Goal: Task Accomplishment & Management: Manage account settings

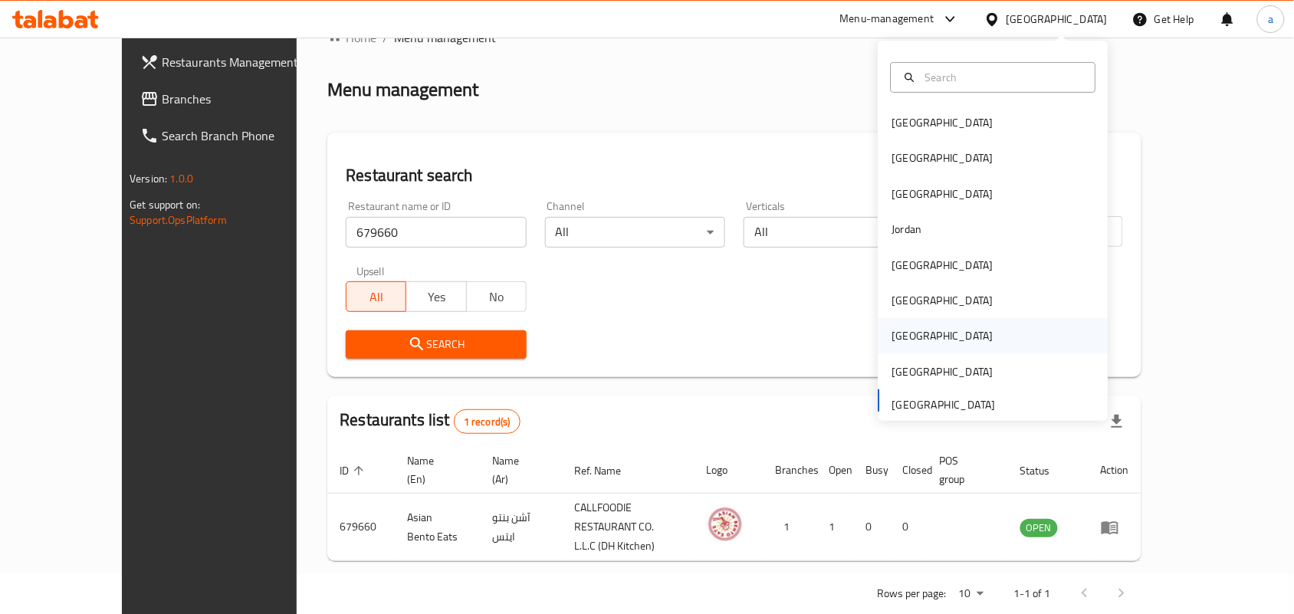
click at [906, 326] on div "[GEOGRAPHIC_DATA]" at bounding box center [943, 335] width 126 height 35
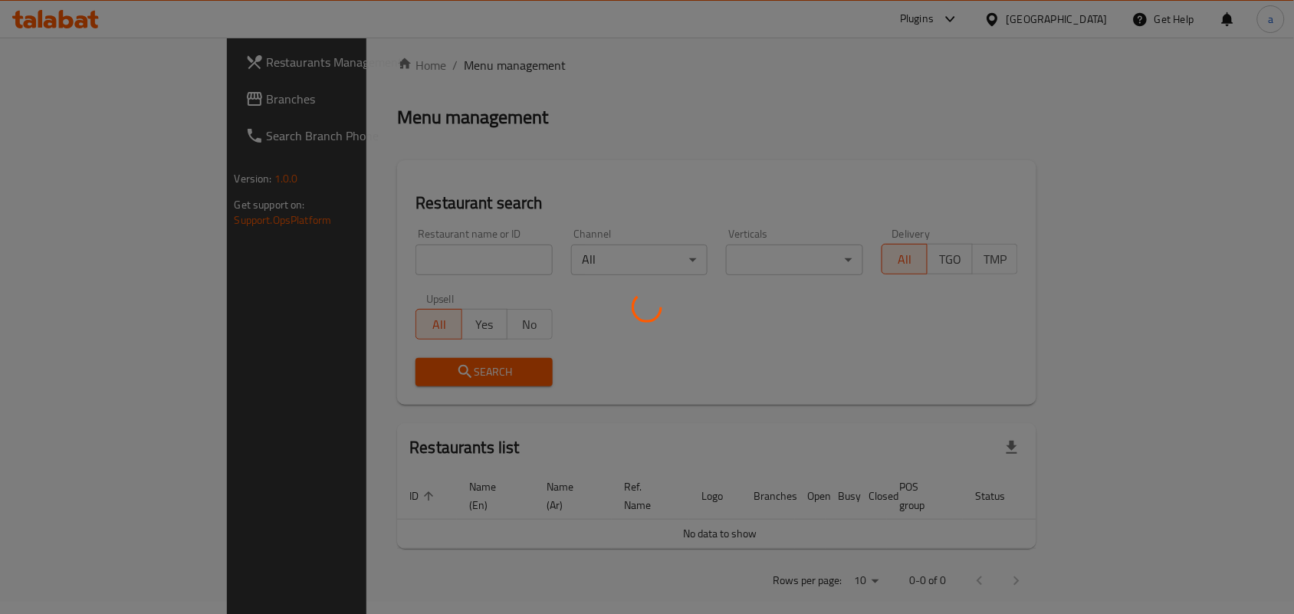
scroll to position [40, 0]
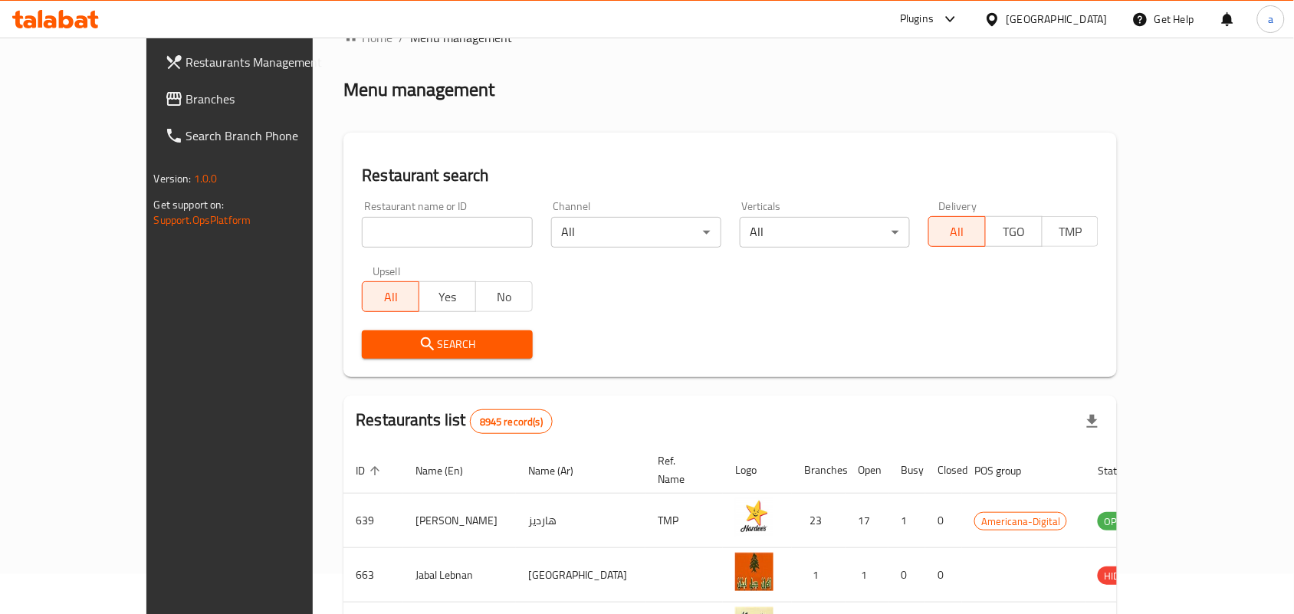
click at [186, 102] on span "Branches" at bounding box center [268, 99] width 164 height 18
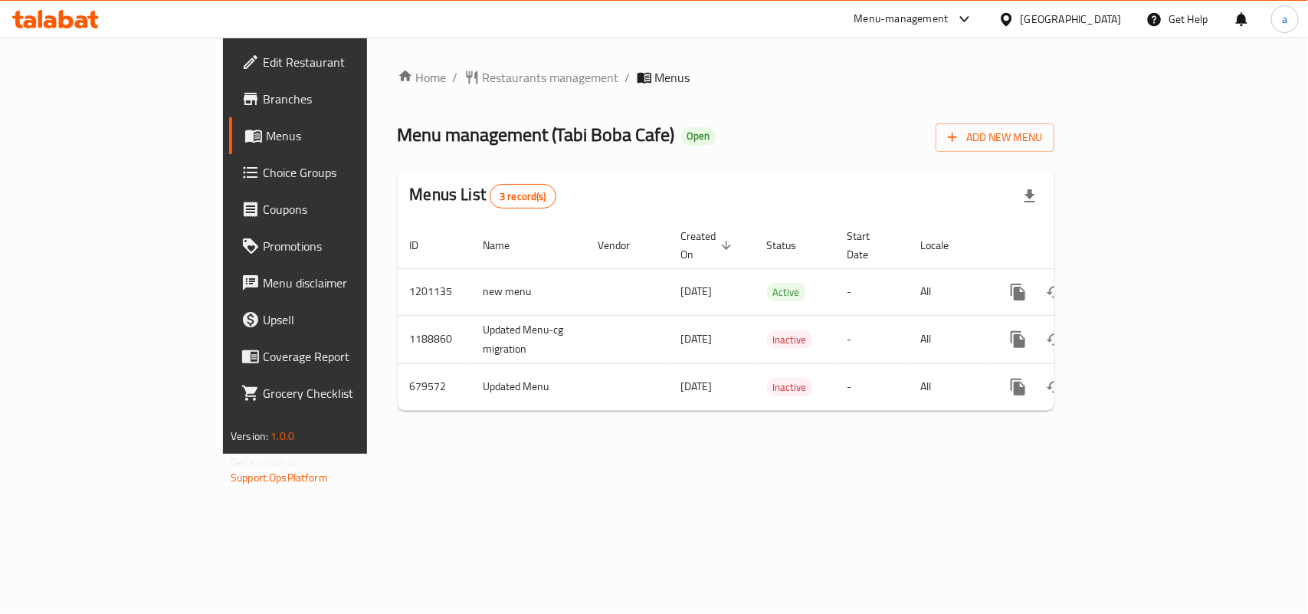
click at [443, 90] on div "Home / Restaurants management / Menus Menu management ( Tabi Boba Cafe ) Open A…" at bounding box center [726, 245] width 657 height 355
click at [483, 79] on span "Restaurants management" at bounding box center [551, 77] width 136 height 18
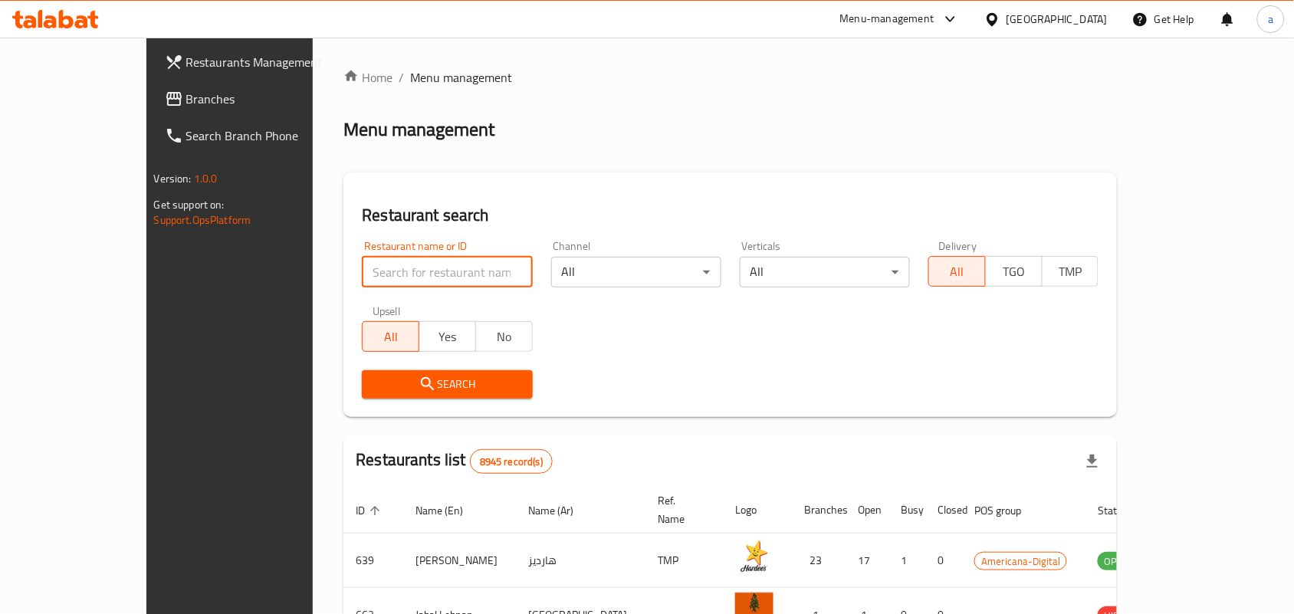
click at [362, 280] on input "search" at bounding box center [447, 272] width 170 height 31
paste input "641640"
type input "641640"
click button "Search" at bounding box center [447, 384] width 170 height 28
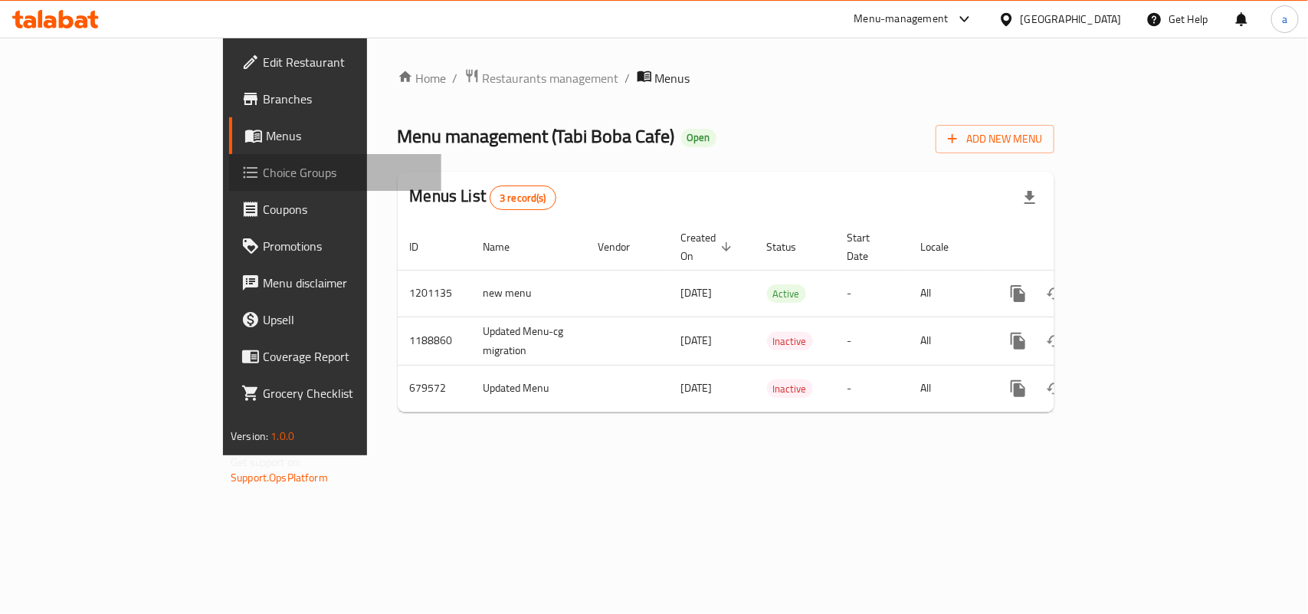
click at [263, 177] on span "Choice Groups" at bounding box center [346, 172] width 166 height 18
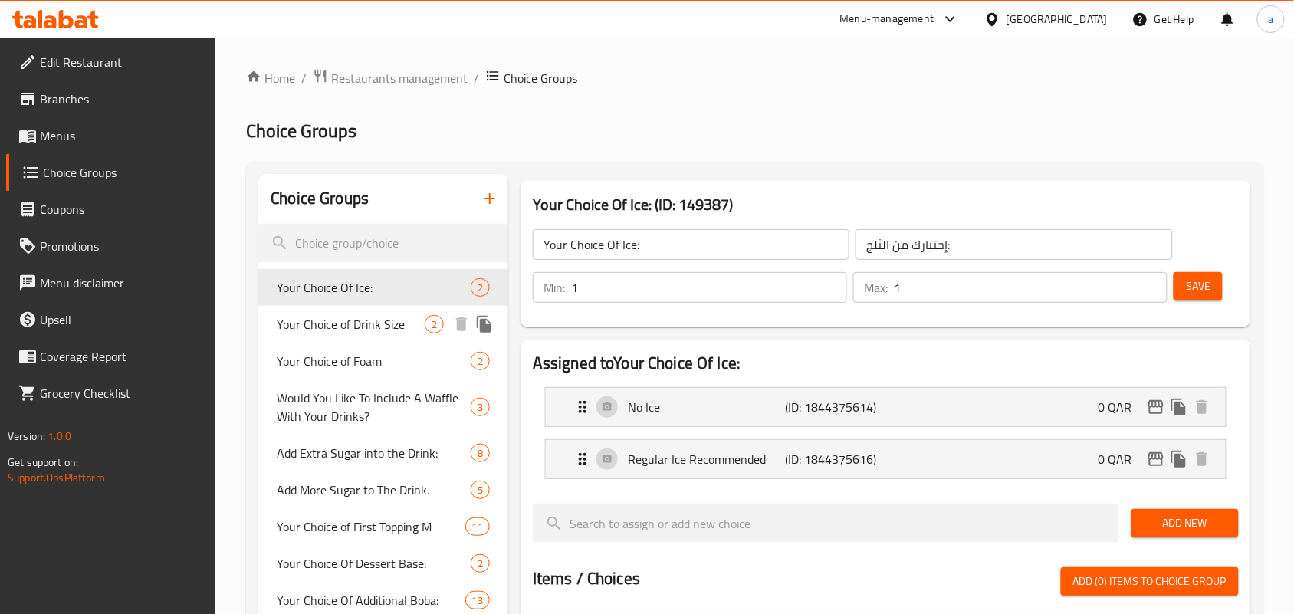
click at [323, 315] on span "Your Choice of Drink Size" at bounding box center [351, 324] width 148 height 18
type input "Your Choice of Drink Size"
type input "اختيارك لحجم الشراب"
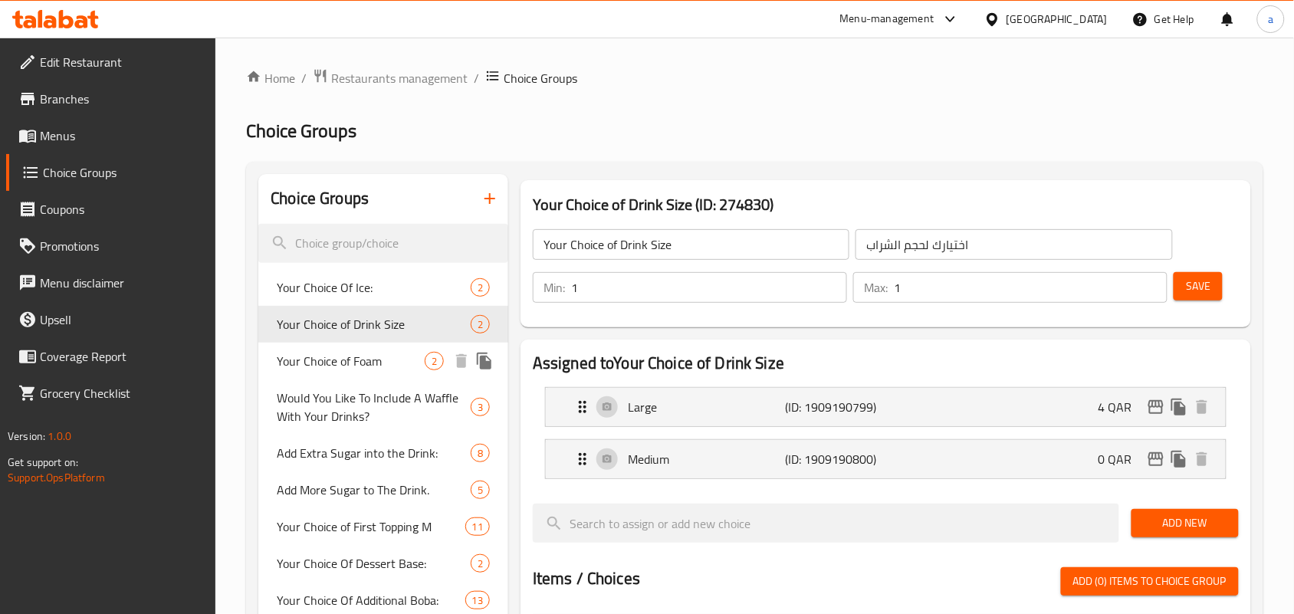
click at [347, 368] on span "Your Choice of Foam" at bounding box center [351, 361] width 148 height 18
type input "Your Choice of Foam"
type input "اختيارك من الرغوة"
type input "0"
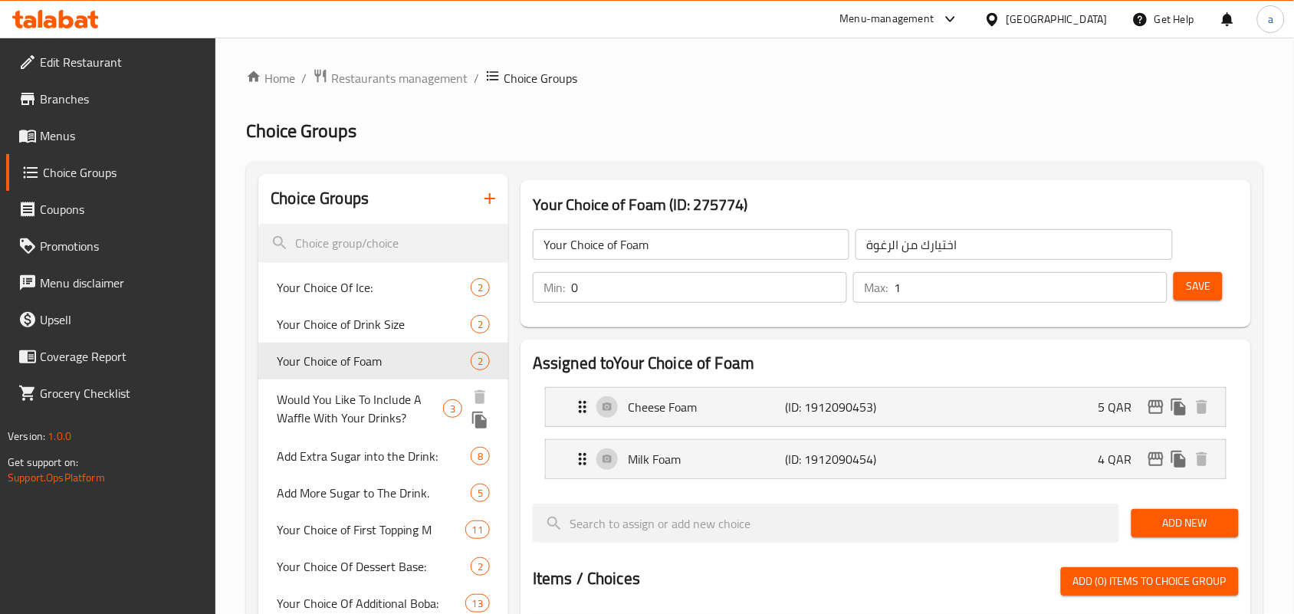
click at [343, 393] on span "Would You Like To Include A Waffle With Your Drinks?" at bounding box center [360, 408] width 166 height 37
type input "Would You Like To Include A Waffle With Your Drinks?"
type input "هل ترغب في إضافة وافل إلى مشروباتك؟"
type input "3"
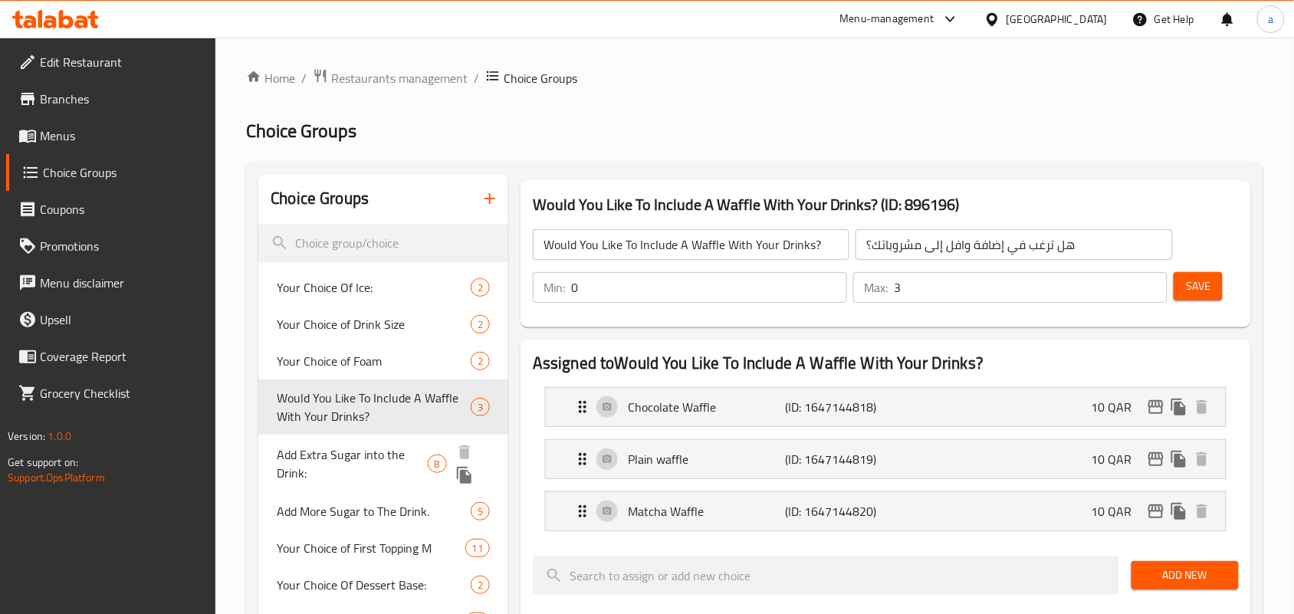
click at [346, 447] on span "Add Extra Sugar into the Drink:" at bounding box center [352, 463] width 150 height 37
type input "Add Extra Sugar into the Drink:"
type input "أضف المزيد من السكر إلى المشروب"
type input "1"
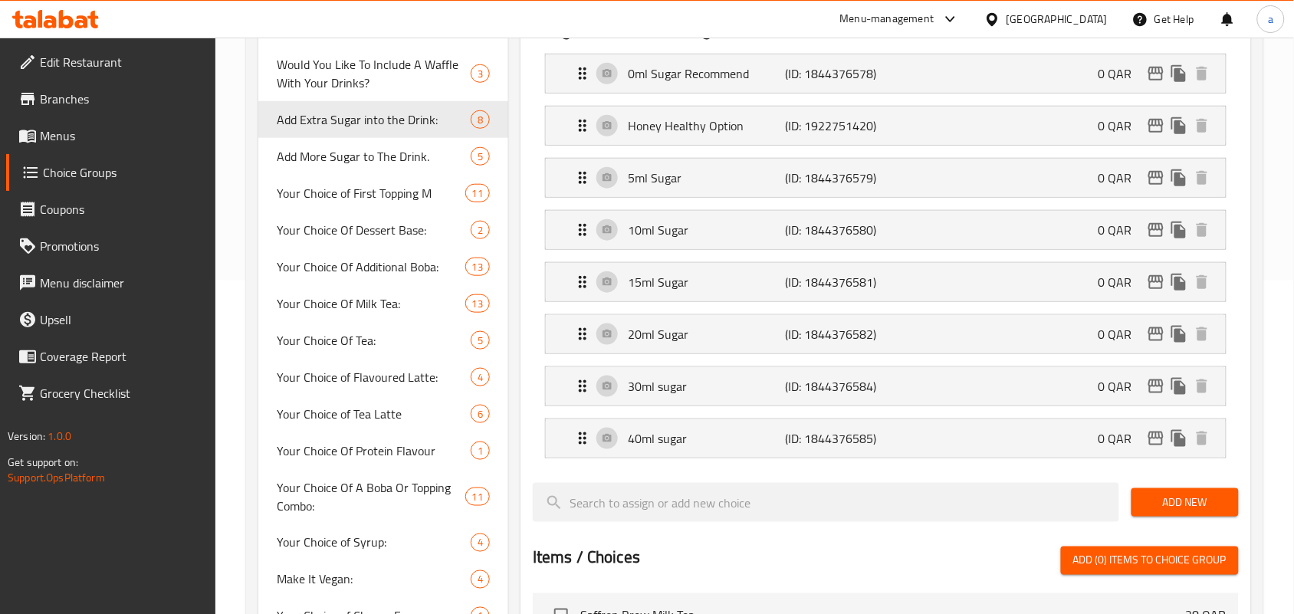
scroll to position [192, 0]
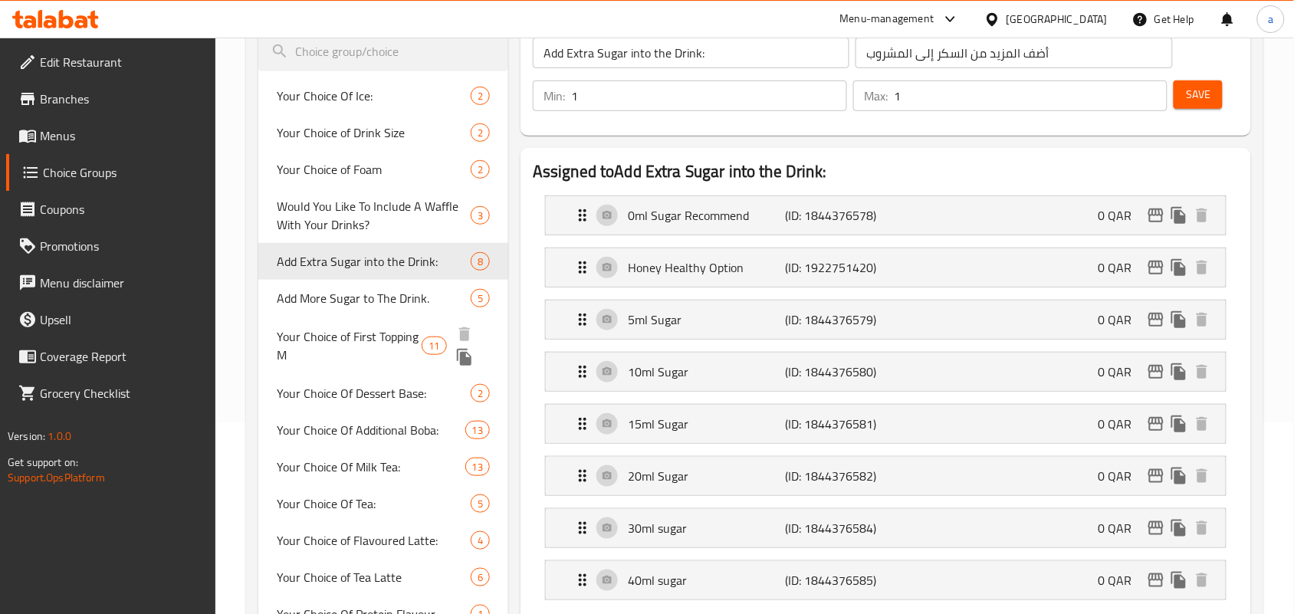
click at [322, 353] on span "Your Choice of First Topping M" at bounding box center [349, 345] width 145 height 37
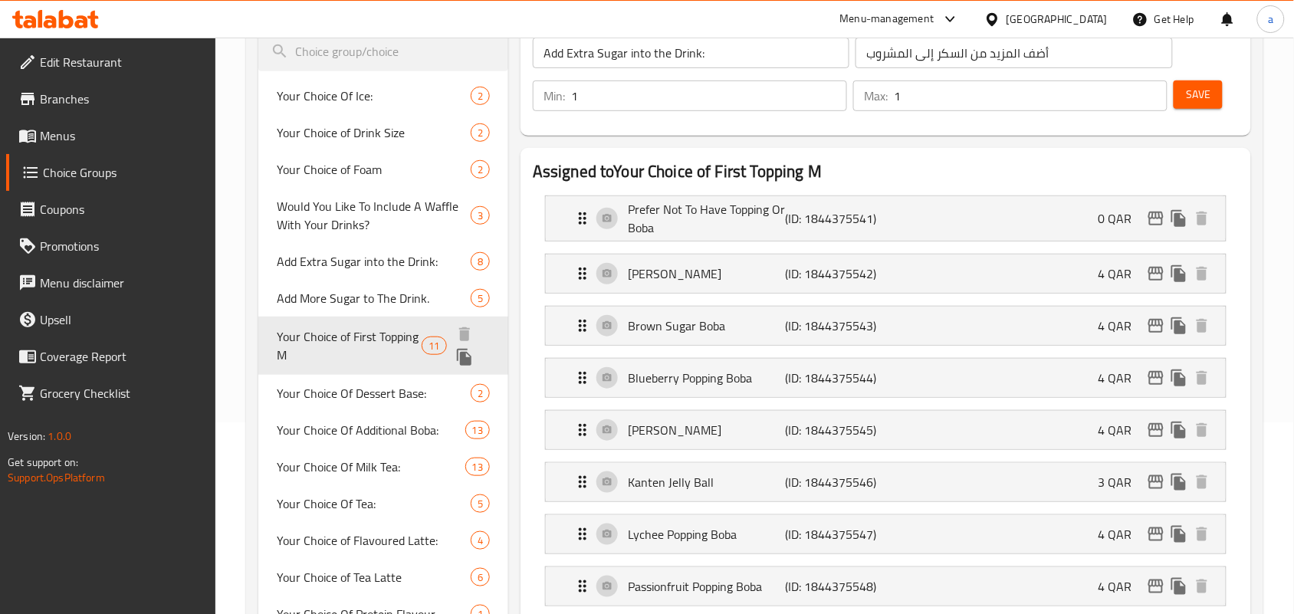
type input "Your Choice of First Topping M"
type input "إختيارك من التوبينج الأول:"
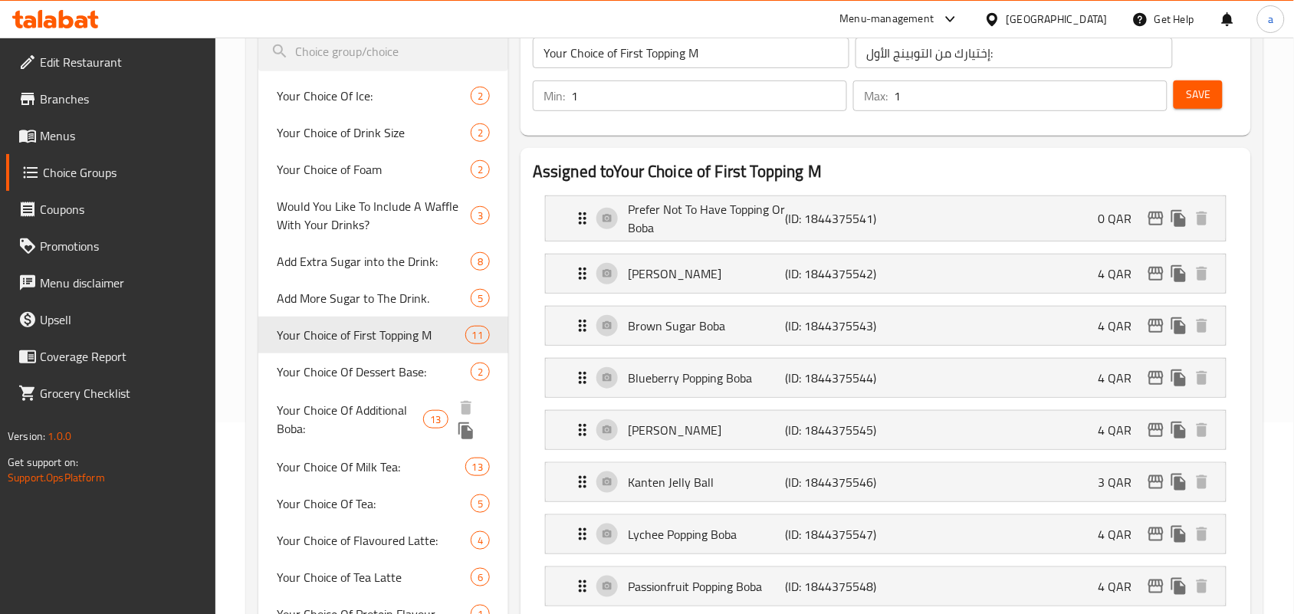
click at [305, 424] on span "Your Choice Of Additional Boba:" at bounding box center [350, 419] width 146 height 37
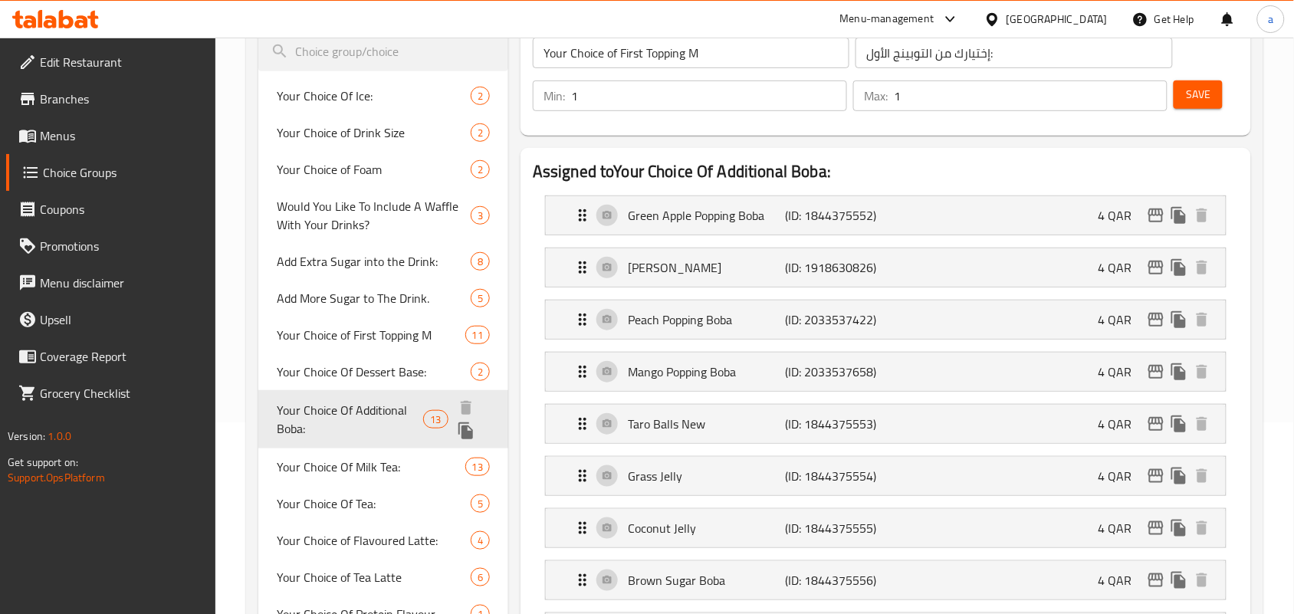
type input "Your Choice Of Additional Boba:"
type input "اختيارك من بوبا الإضافية:"
type input "0"
